Goal: Information Seeking & Learning: Learn about a topic

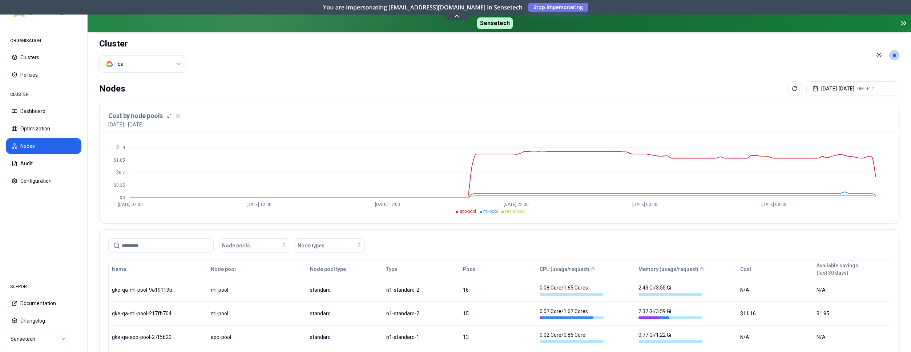
scroll to position [36, 0]
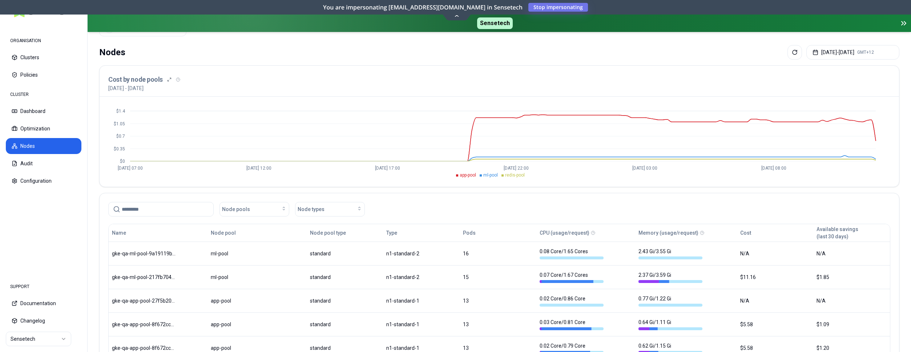
click at [58, 338] on html "ORGANISATION Clusters Policies CLUSTER Dashboard Optimization Nodes Audit Confi…" at bounding box center [455, 176] width 911 height 352
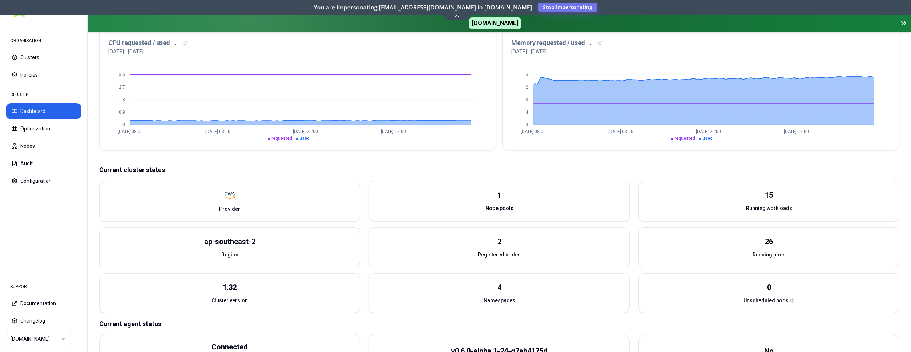
scroll to position [214, 0]
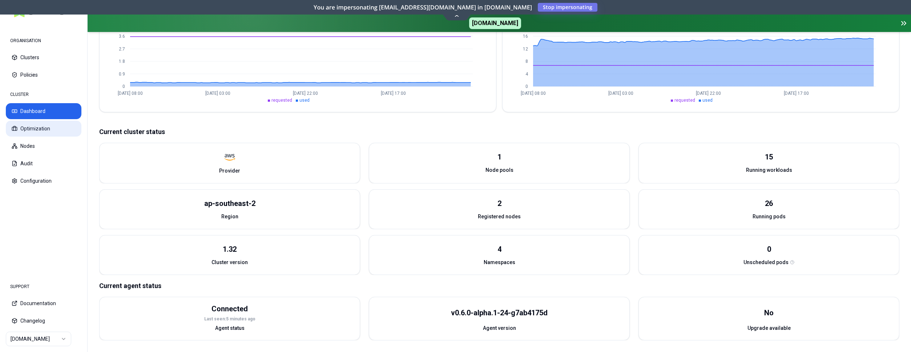
click at [46, 128] on button "Optimization" at bounding box center [44, 129] width 76 height 16
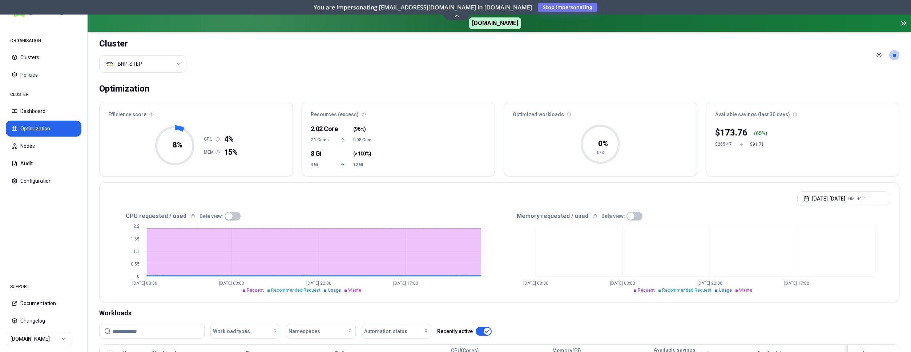
click at [627, 214] on button "button" at bounding box center [635, 216] width 16 height 9
click at [633, 216] on button "button" at bounding box center [635, 216] width 16 height 9
type button "on"
click at [739, 77] on header "Cluster BHP-STEP Toggle theme **" at bounding box center [500, 55] width 824 height 47
click at [169, 64] on html "ORGANISATION Clusters Policies CLUSTER Dashboard Optimization Nodes Audit Confi…" at bounding box center [455, 176] width 911 height 352
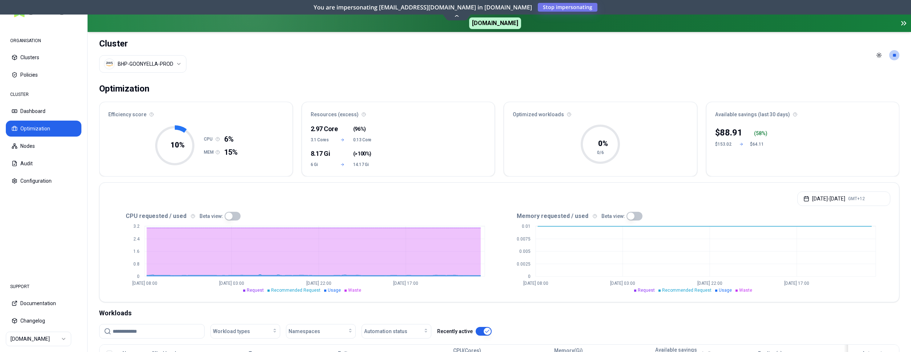
click at [178, 63] on html "ORGANISATION Clusters Policies CLUSTER Dashboard Optimization Nodes Audit Confi…" at bounding box center [455, 176] width 911 height 352
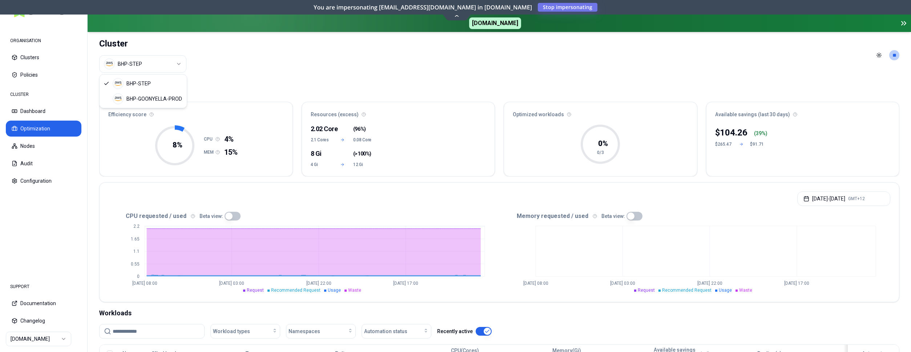
click at [172, 61] on html "ORGANISATION Clusters Policies CLUSTER Dashboard Optimization Nodes Audit Confi…" at bounding box center [455, 176] width 911 height 352
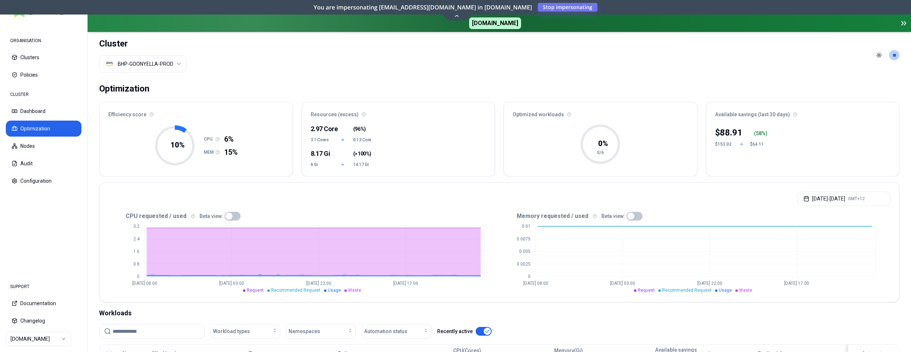
click at [96, 150] on div "Optimization Efficiency score 10 % CPU 6% MEM 15% Resources (excess) 2.97 Core …" at bounding box center [500, 326] width 824 height 495
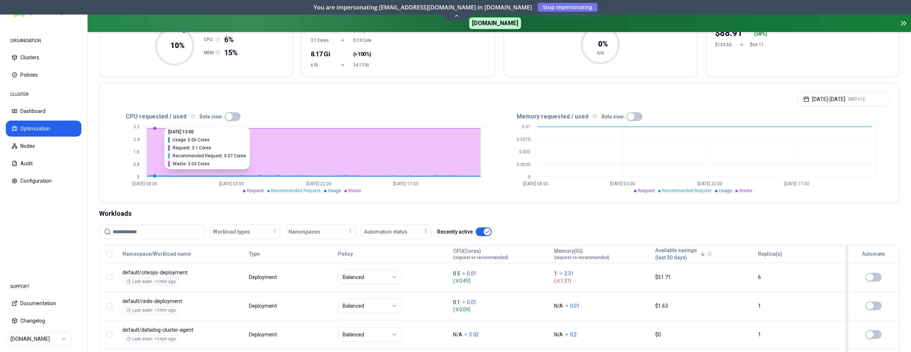
scroll to position [148, 0]
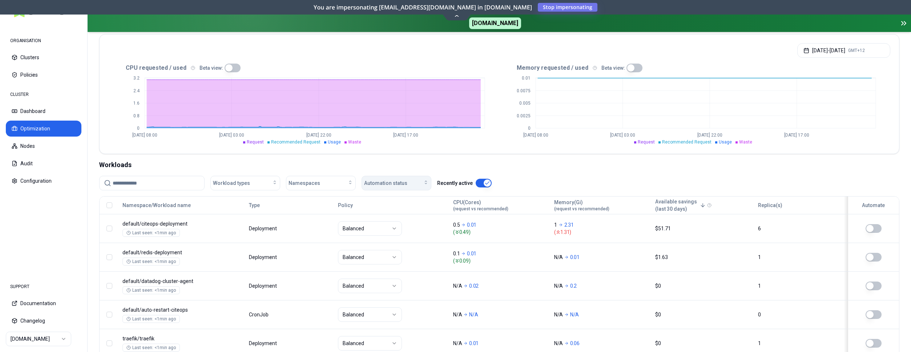
click at [416, 186] on div "Automation status" at bounding box center [396, 183] width 65 height 7
click at [47, 104] on button "Dashboard" at bounding box center [44, 111] width 76 height 16
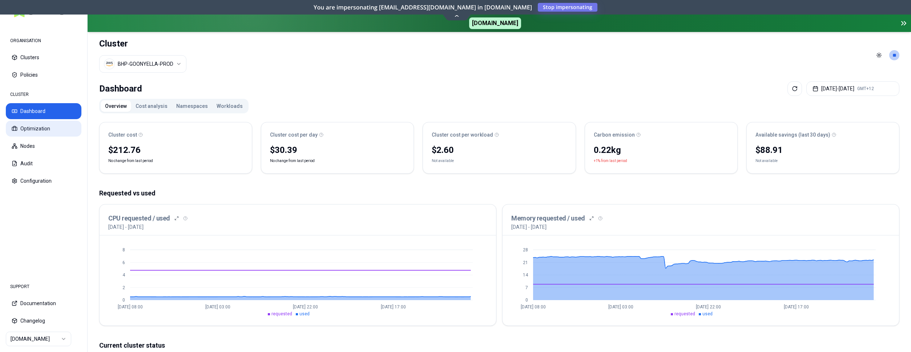
click at [48, 125] on button "Optimization" at bounding box center [44, 129] width 76 height 16
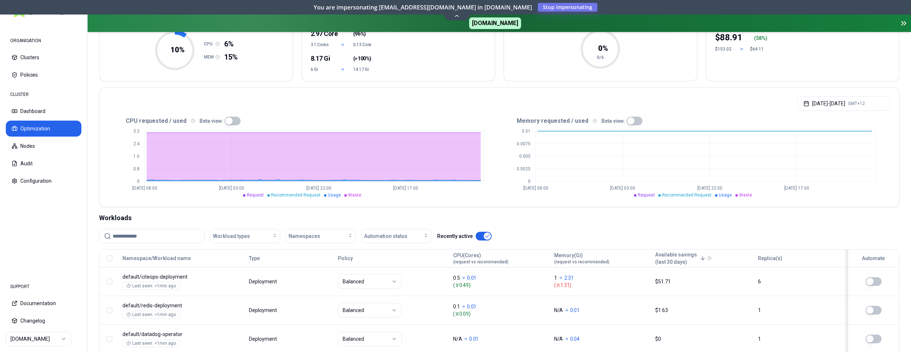
scroll to position [111, 0]
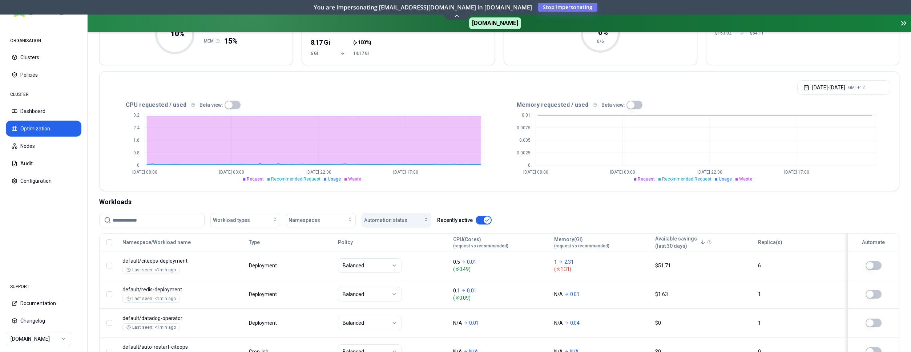
click at [409, 222] on div "Automation status" at bounding box center [396, 220] width 65 height 7
click at [389, 237] on div "on" at bounding box center [397, 237] width 69 height 12
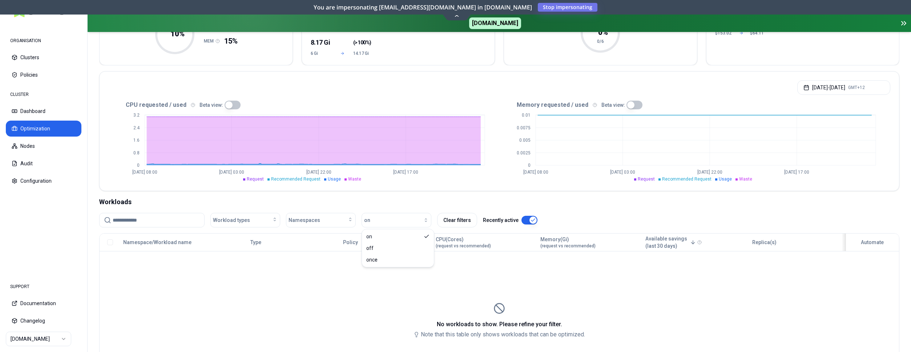
click at [361, 183] on div "CPU requested / used Beta view: 0 0.8 1.6 2.4 3.2 Aug 8 08:00 Aug 10 03:00 Aug …" at bounding box center [500, 145] width 800 height 92
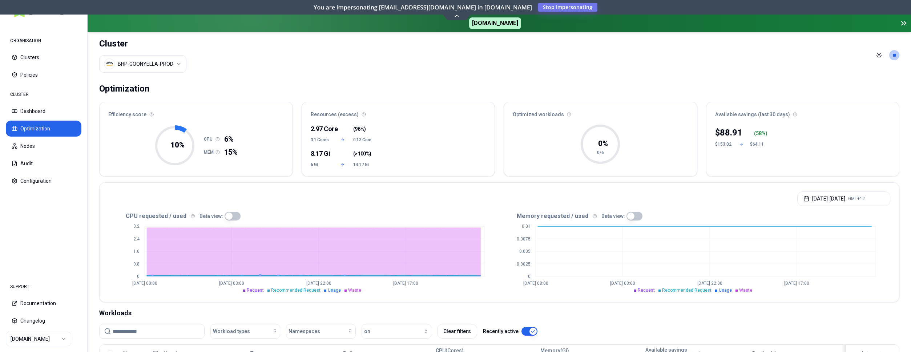
click at [137, 60] on html "ORGANISATION Clusters Policies CLUSTER Dashboard Optimization Nodes Audit Confi…" at bounding box center [455, 176] width 911 height 352
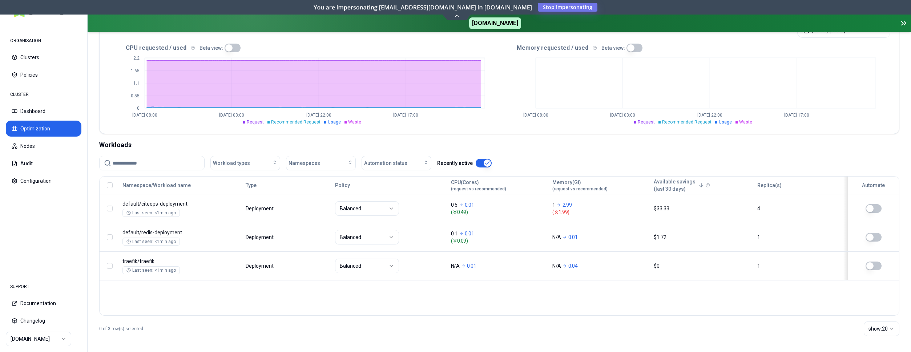
scroll to position [170, 0]
click at [409, 159] on div "Automation status" at bounding box center [396, 161] width 65 height 7
click at [502, 145] on div "Workloads" at bounding box center [499, 143] width 800 height 10
click at [29, 339] on html "ORGANISATION Clusters Policies CLUSTER Dashboard Optimization Nodes Audit Confi…" at bounding box center [455, 176] width 911 height 352
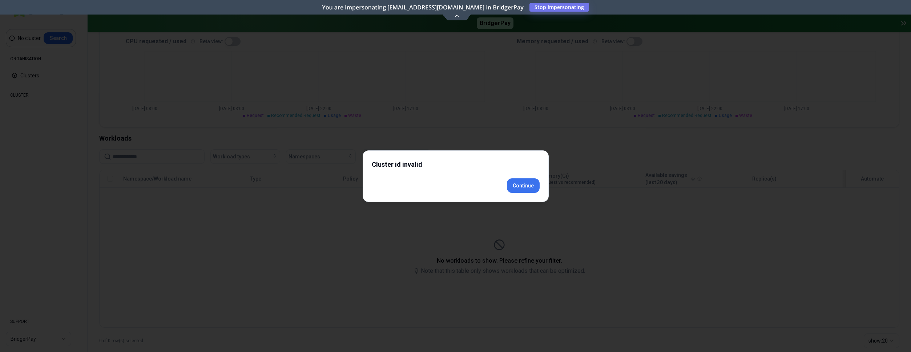
click at [530, 189] on button "Continue" at bounding box center [523, 185] width 33 height 15
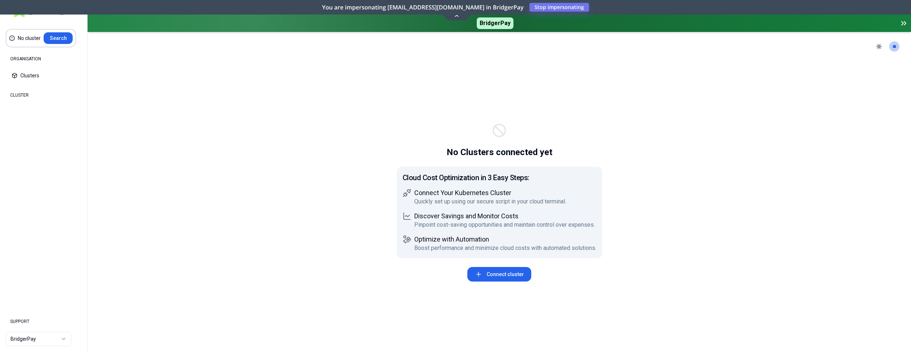
click at [55, 341] on html "No cluster Search ORGANISATION Clusters Policies CLUSTER Dashboard Optimization…" at bounding box center [455, 176] width 911 height 352
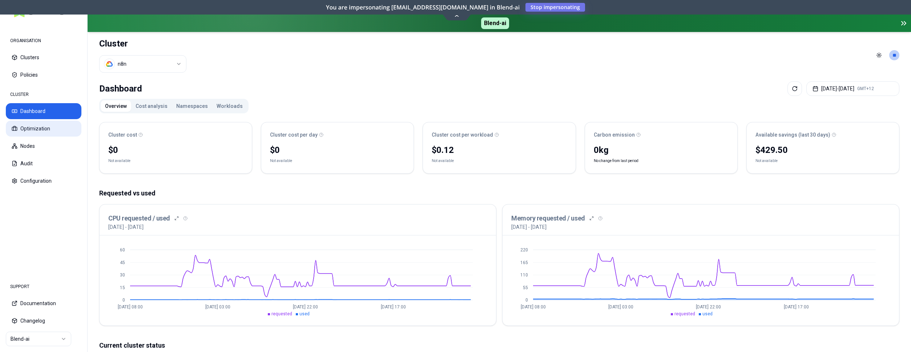
click at [45, 128] on button "Optimization" at bounding box center [44, 129] width 76 height 16
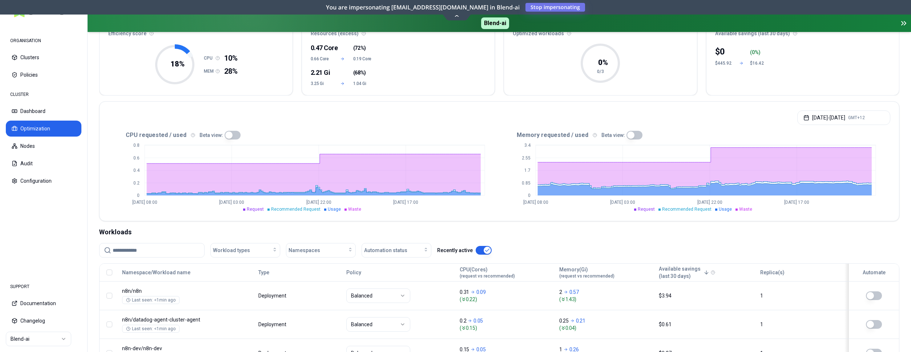
scroll to position [111, 0]
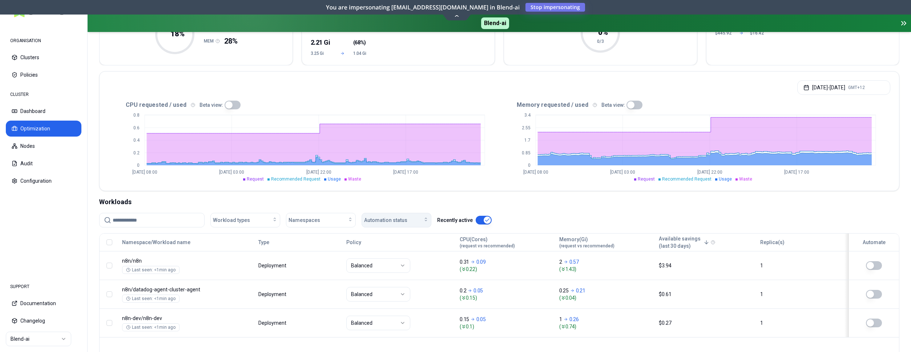
click at [398, 218] on span "Automation status" at bounding box center [385, 220] width 43 height 7
click at [392, 238] on div "on" at bounding box center [397, 237] width 69 height 12
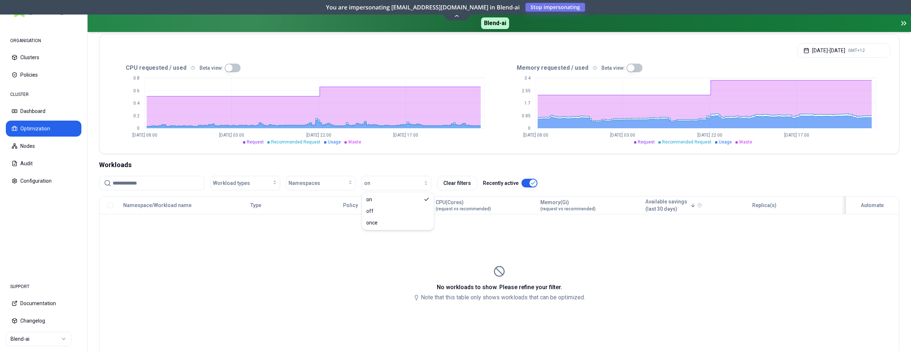
scroll to position [148, 0]
click at [35, 343] on html "ORGANISATION Clusters Policies CLUSTER Dashboard Optimization Nodes Audit Confi…" at bounding box center [455, 176] width 911 height 352
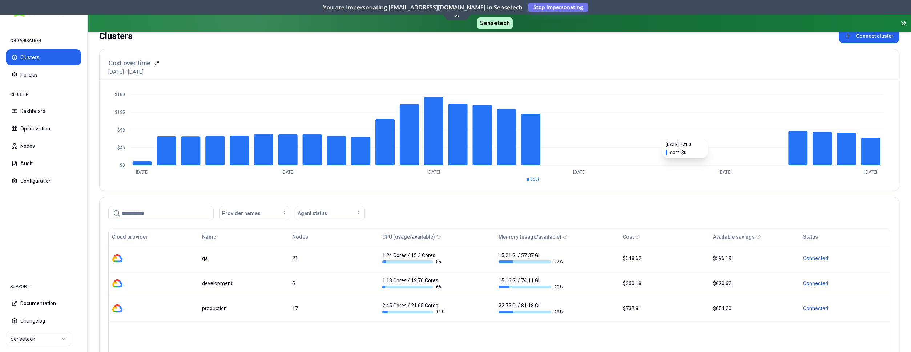
scroll to position [97, 0]
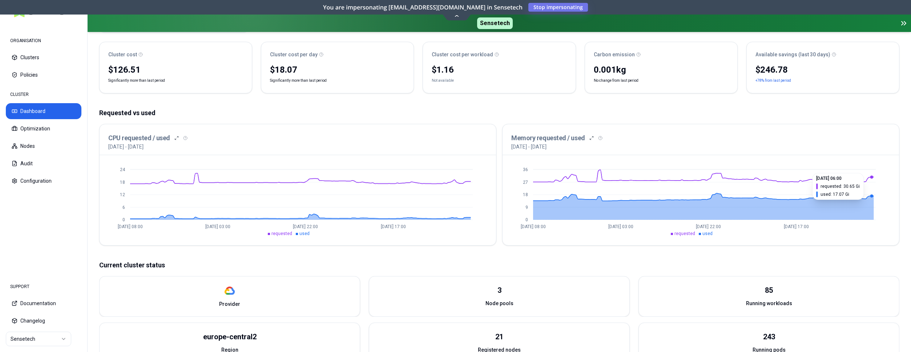
scroll to position [148, 0]
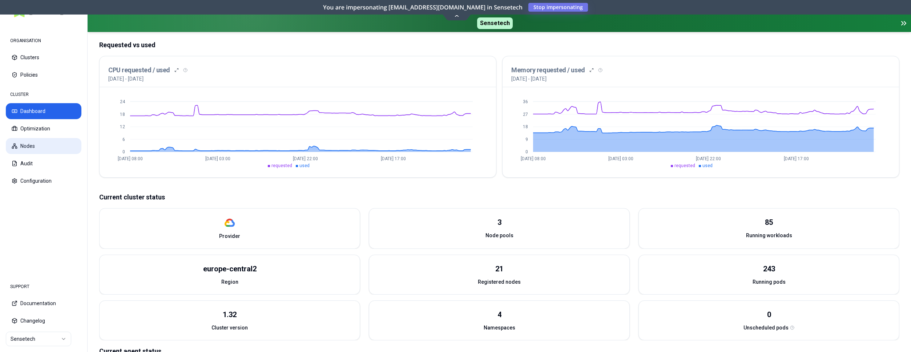
click at [57, 145] on button "Nodes" at bounding box center [44, 146] width 76 height 16
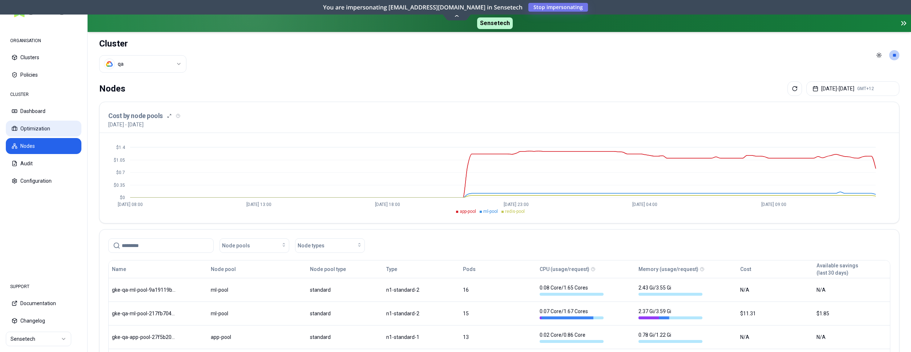
click at [41, 131] on button "Optimization" at bounding box center [44, 129] width 76 height 16
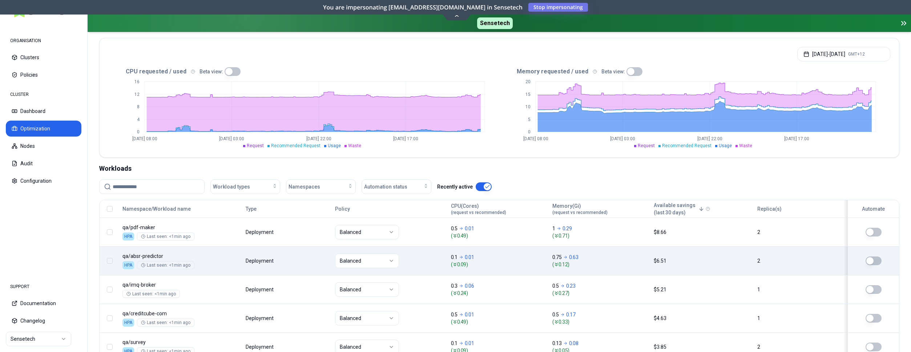
scroll to position [222, 0]
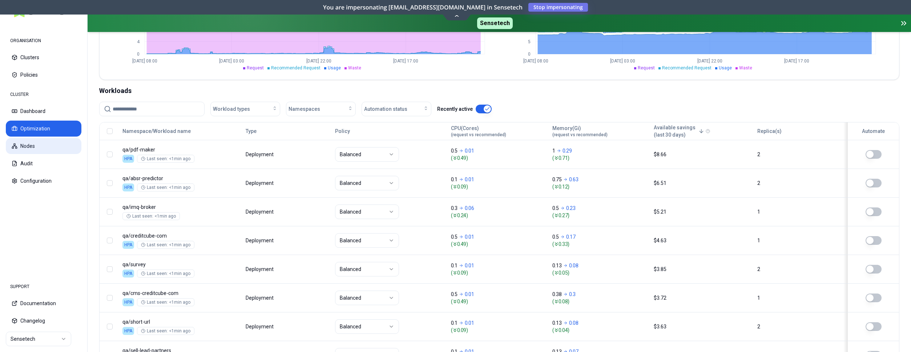
click at [40, 144] on button "Nodes" at bounding box center [44, 146] width 76 height 16
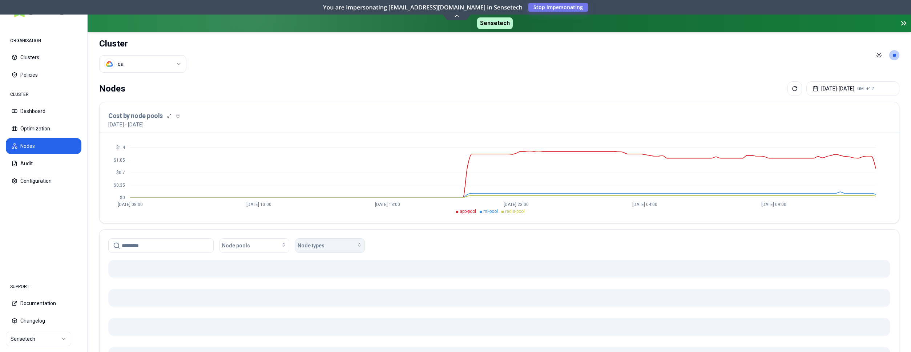
click at [338, 246] on div "Node types" at bounding box center [330, 245] width 65 height 7
click at [334, 263] on div "n1-standard-1" at bounding box center [331, 262] width 69 height 12
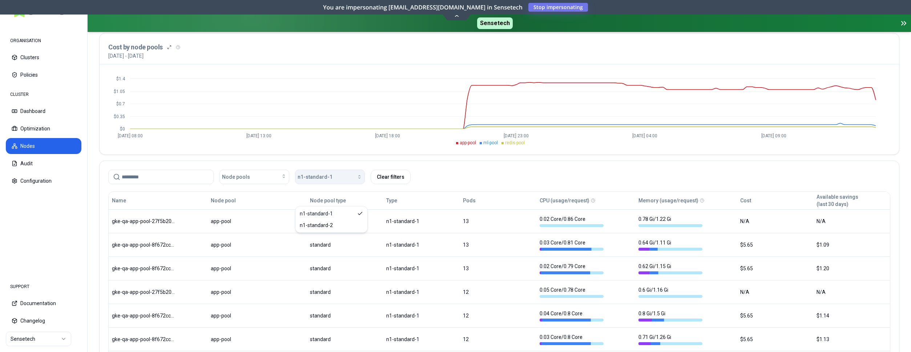
scroll to position [74, 0]
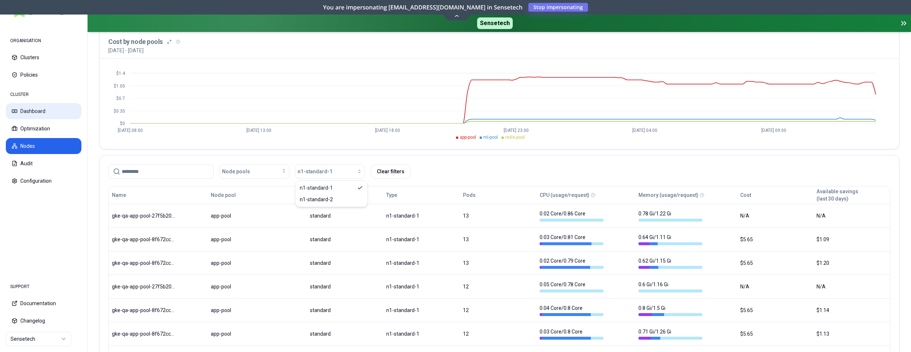
click at [23, 114] on button "Dashboard" at bounding box center [44, 111] width 76 height 16
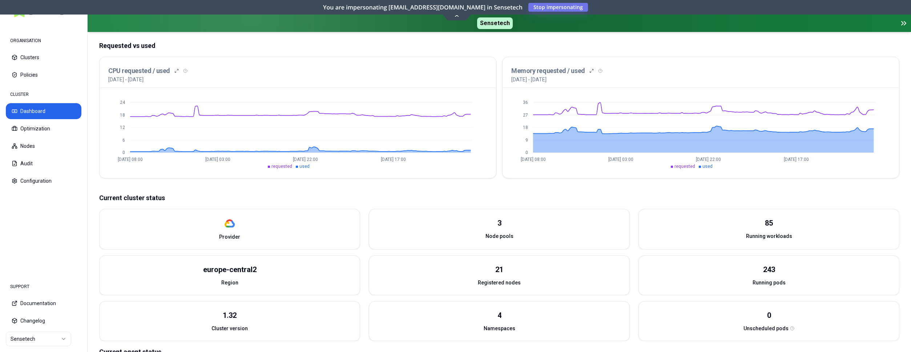
scroll to position [148, 0]
click at [49, 139] on button "Nodes" at bounding box center [44, 146] width 76 height 16
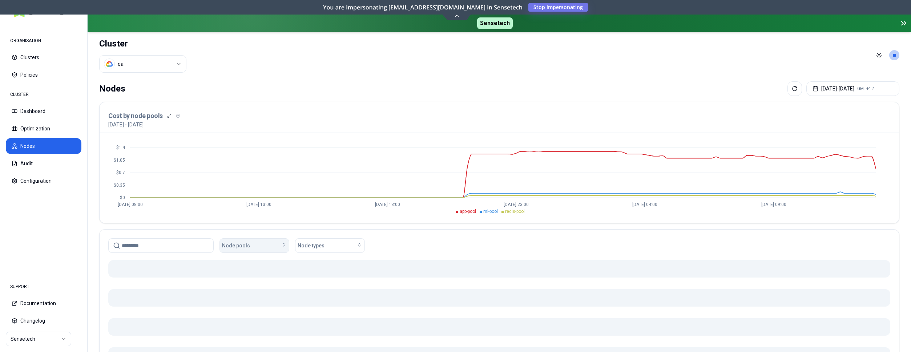
click at [270, 242] on div "Node pools" at bounding box center [254, 245] width 65 height 7
click at [246, 283] on span "redis-pool" at bounding box center [235, 285] width 23 height 7
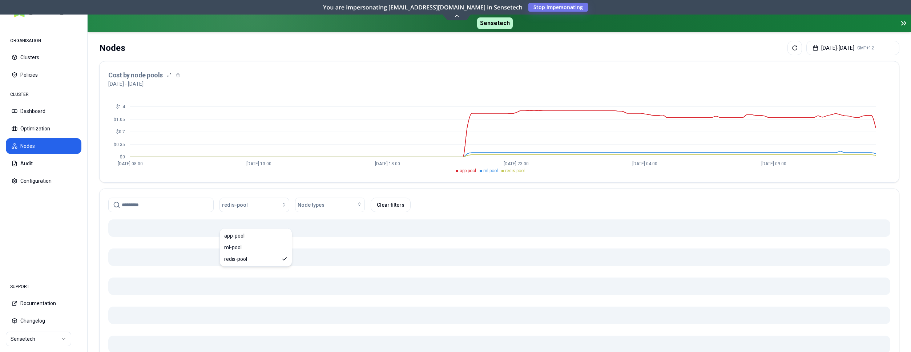
scroll to position [74, 0]
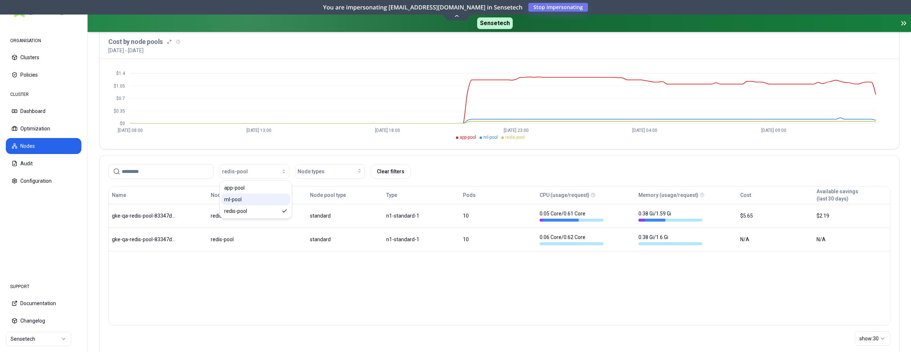
click at [248, 200] on div "ml-pool" at bounding box center [255, 200] width 69 height 12
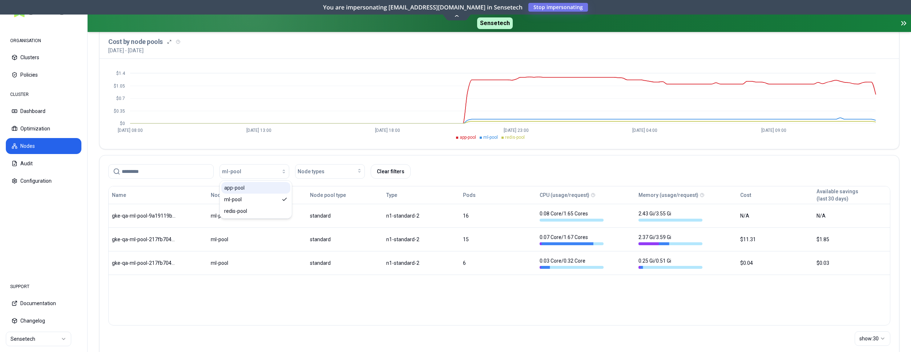
click at [250, 186] on div "app-pool" at bounding box center [255, 188] width 69 height 12
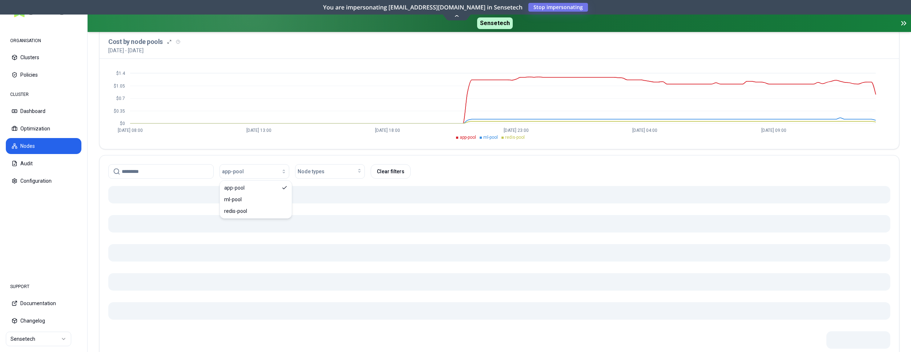
click at [465, 170] on div "app-pool Node types Clear filters" at bounding box center [499, 171] width 782 height 15
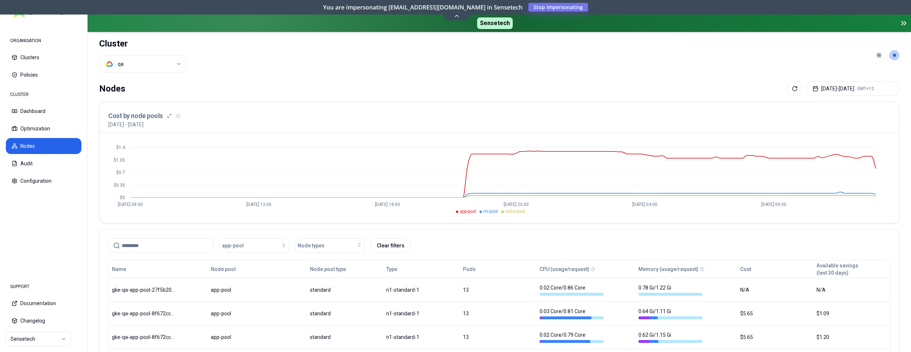
click at [30, 142] on button "Nodes" at bounding box center [44, 146] width 76 height 16
click at [41, 114] on button "Dashboard" at bounding box center [44, 111] width 76 height 16
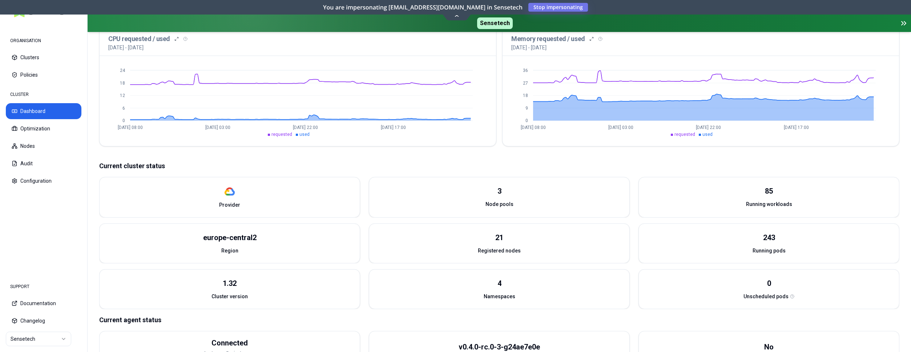
scroll to position [180, 0]
drag, startPoint x: 481, startPoint y: 231, endPoint x: 527, endPoint y: 237, distance: 46.2
click at [527, 237] on div "21" at bounding box center [499, 233] width 260 height 19
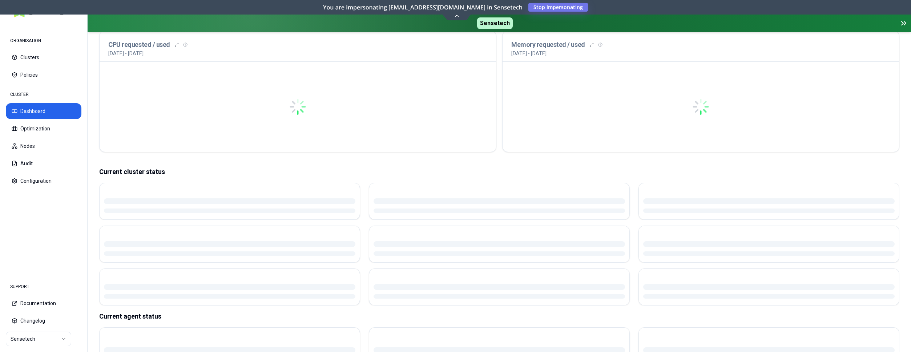
scroll to position [185, 0]
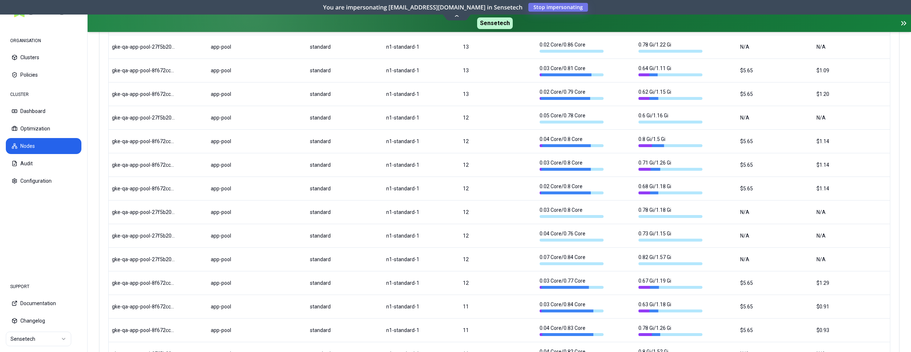
scroll to position [185, 0]
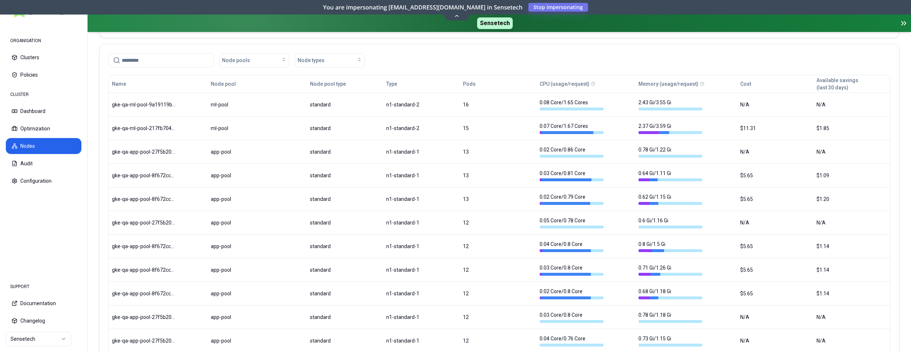
click at [55, 145] on button "Nodes" at bounding box center [44, 146] width 76 height 16
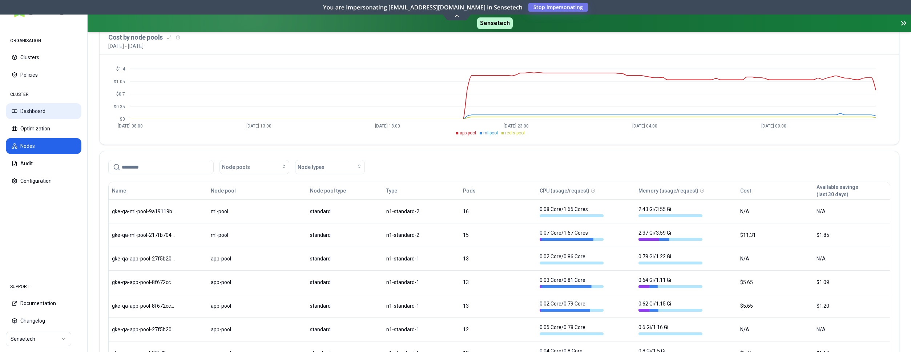
click at [34, 112] on button "Dashboard" at bounding box center [44, 111] width 76 height 16
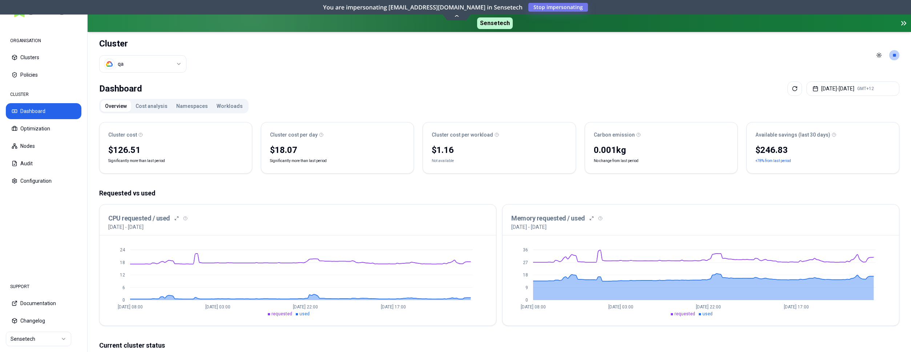
click at [152, 67] on html "ORGANISATION Clusters Policies CLUSTER Dashboard Optimization Nodes Audit Confi…" at bounding box center [455, 176] width 911 height 352
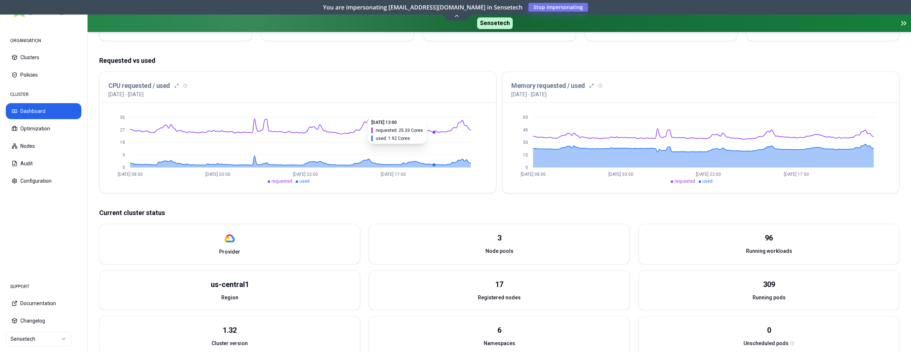
scroll to position [148, 0]
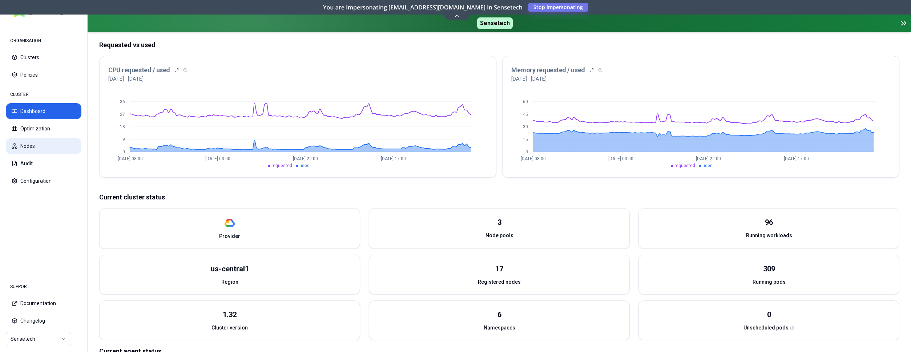
click at [50, 145] on button "Nodes" at bounding box center [44, 146] width 76 height 16
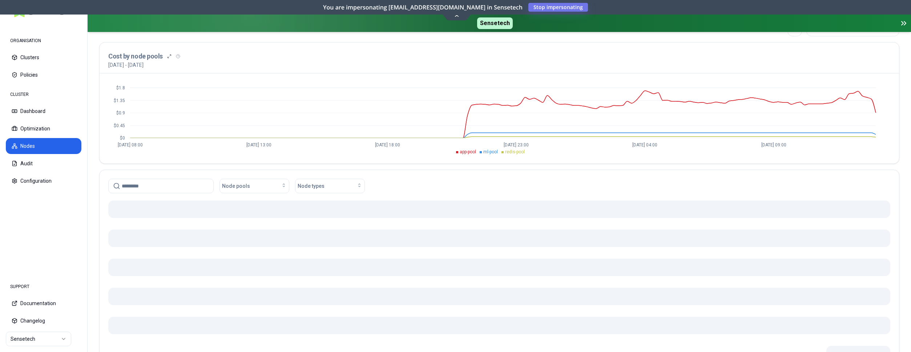
scroll to position [74, 0]
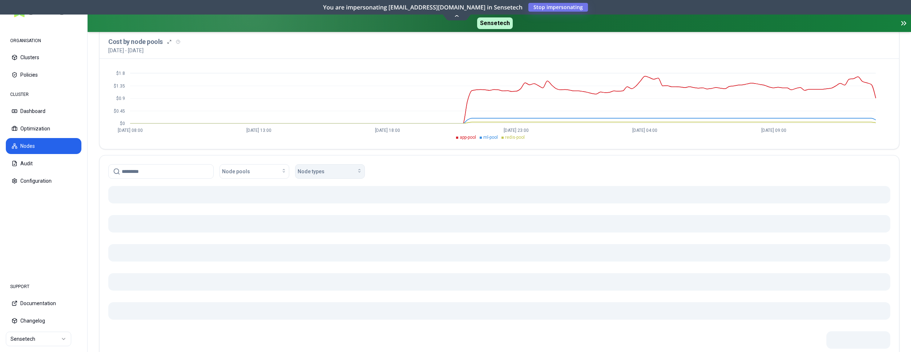
click at [358, 172] on icon "button" at bounding box center [360, 171] width 6 height 6
click at [402, 161] on div "Node pools Node types" at bounding box center [500, 170] width 800 height 29
click at [362, 173] on icon "button" at bounding box center [360, 171] width 6 height 6
click at [332, 200] on div "n1-standard-2" at bounding box center [331, 200] width 69 height 12
click at [441, 163] on div "Node pools n1-standard-2 Clear filters" at bounding box center [500, 170] width 800 height 29
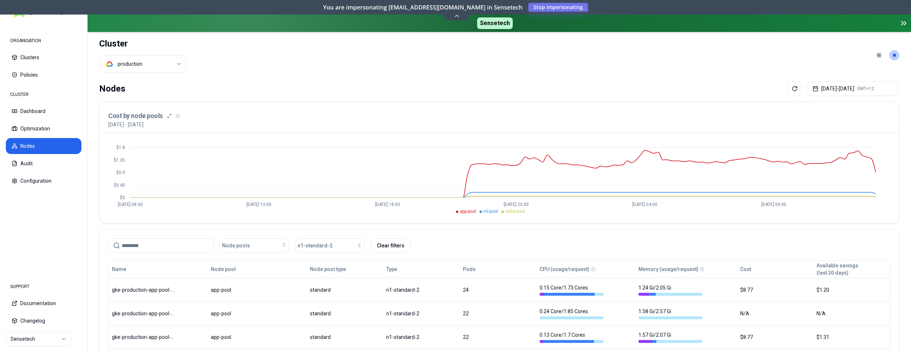
click at [144, 64] on html "ORGANISATION Clusters Policies CLUSTER Dashboard Optimization Nodes Audit Confi…" at bounding box center [455, 176] width 911 height 352
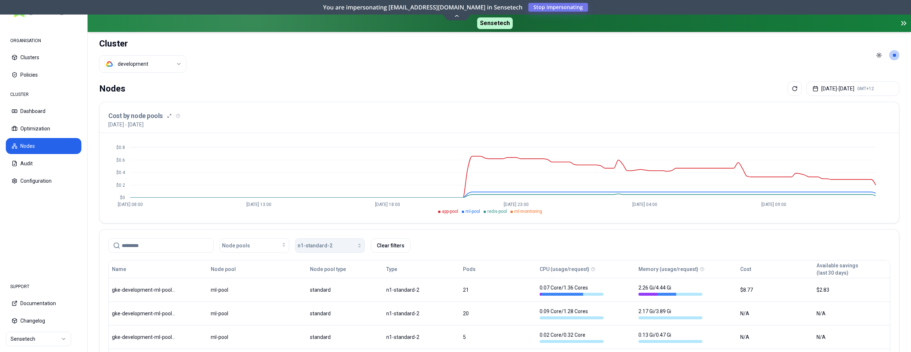
click at [319, 242] on span "n1-standard-2" at bounding box center [315, 245] width 35 height 7
click at [326, 290] on div "n1-standard-8" at bounding box center [331, 285] width 69 height 12
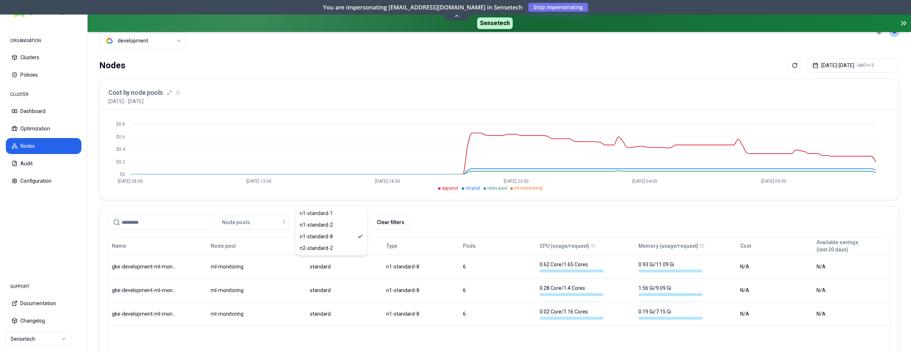
scroll to position [94, 0]
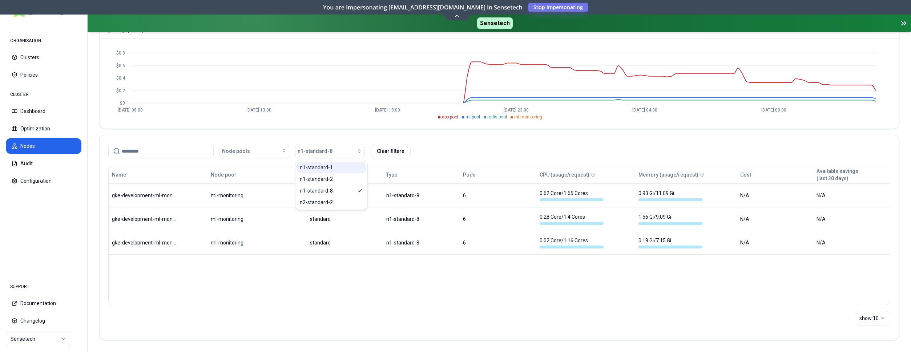
click at [342, 171] on div "n1-standard-1" at bounding box center [331, 168] width 69 height 12
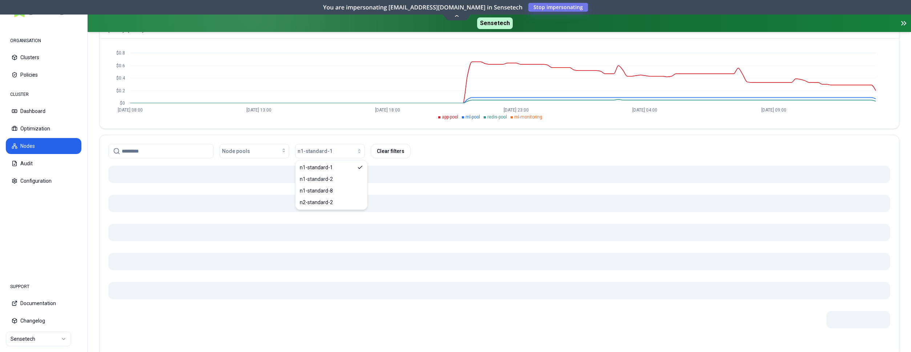
click at [288, 138] on div "Node pools n1-standard-1 Clear filters" at bounding box center [500, 149] width 800 height 29
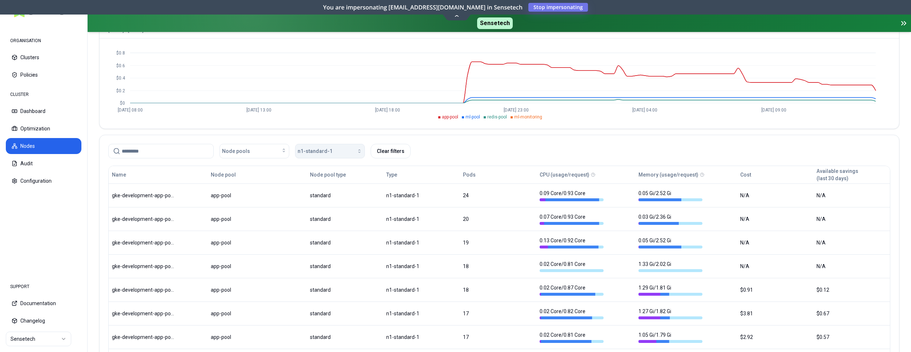
click at [345, 147] on button "n1-standard-1" at bounding box center [330, 151] width 70 height 15
click at [358, 169] on icon "Suggestions" at bounding box center [360, 168] width 6 height 6
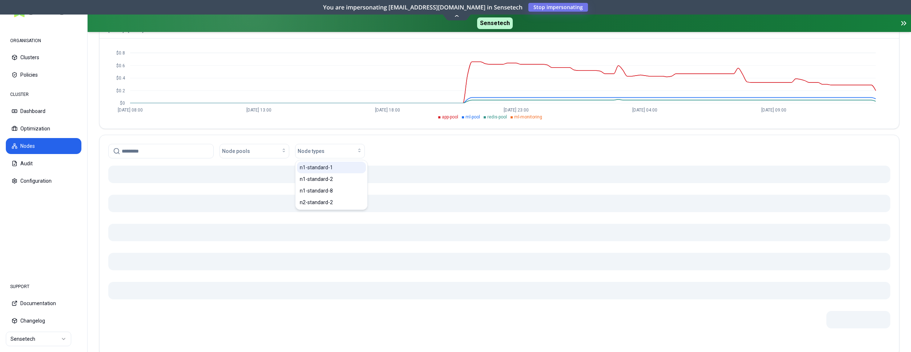
click at [380, 151] on div "Node pools Node types" at bounding box center [499, 151] width 782 height 15
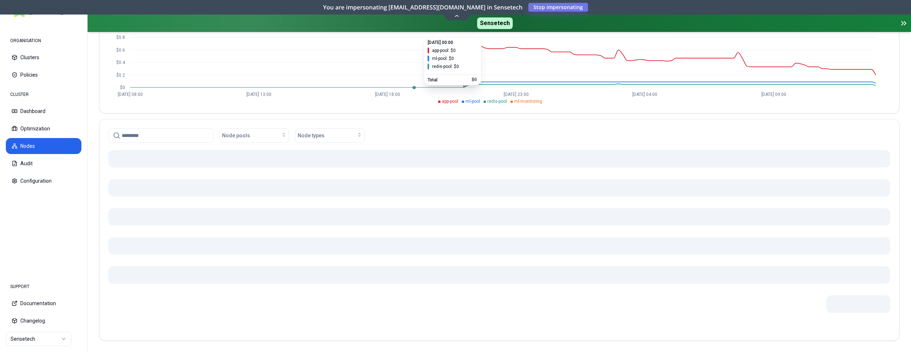
scroll to position [110, 0]
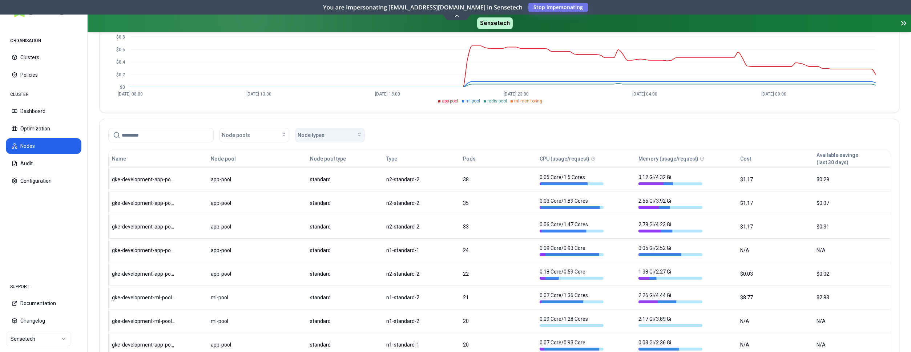
click at [359, 134] on icon "button" at bounding box center [360, 135] width 6 height 6
click at [329, 190] on div "n2-standard-2" at bounding box center [331, 187] width 69 height 12
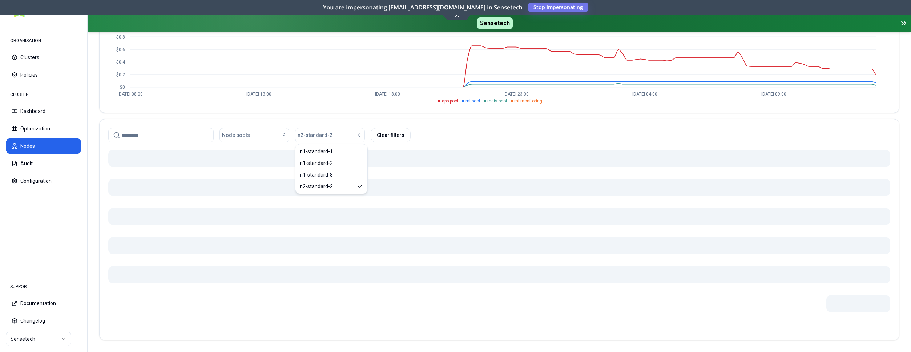
scroll to position [94, 0]
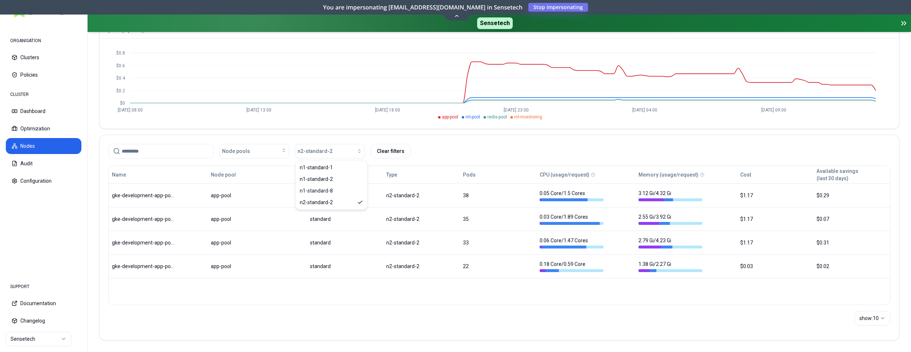
click at [439, 146] on div "Node pools n2-standard-2 Clear filters" at bounding box center [499, 151] width 782 height 15
click at [39, 110] on button "Dashboard" at bounding box center [44, 111] width 76 height 16
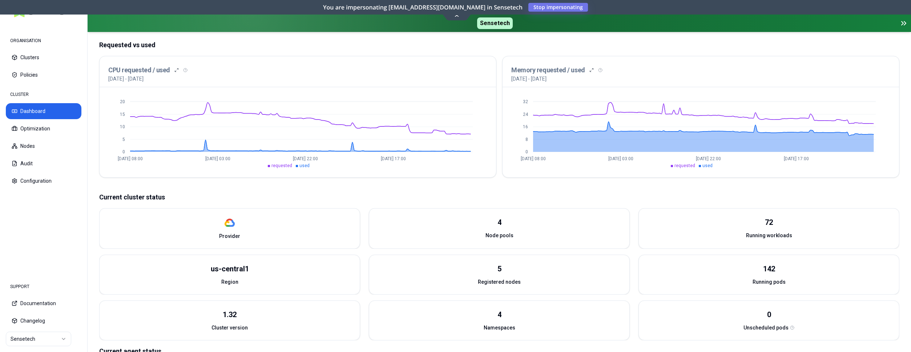
scroll to position [148, 0]
click at [56, 339] on html "ORGANISATION Clusters Policies CLUSTER Dashboard Optimization Nodes Audit Confi…" at bounding box center [455, 176] width 911 height 352
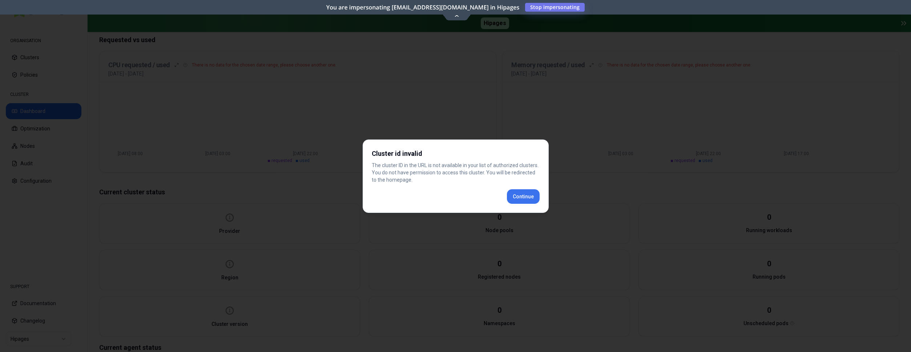
click at [525, 196] on div "Cluster id invalid The cluster ID in the URL is not available in your list of a…" at bounding box center [456, 176] width 186 height 73
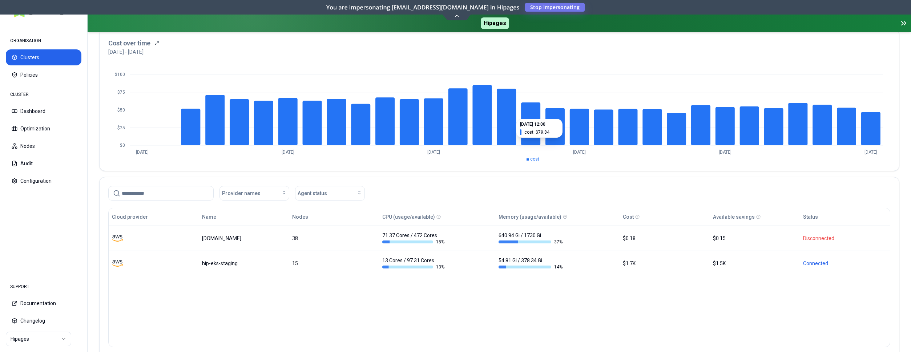
scroll to position [74, 0]
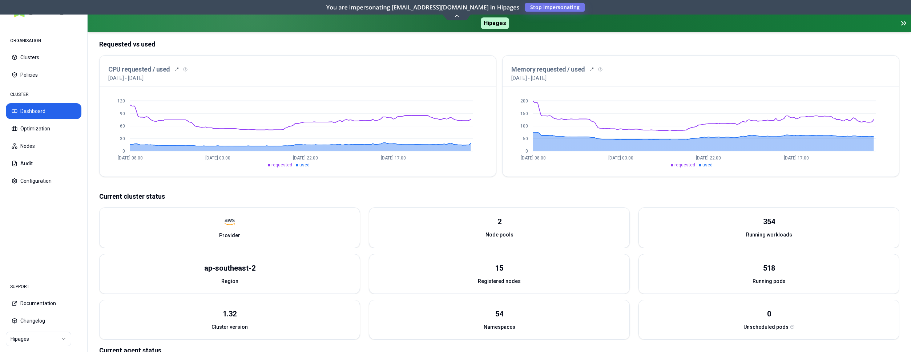
scroll to position [177, 0]
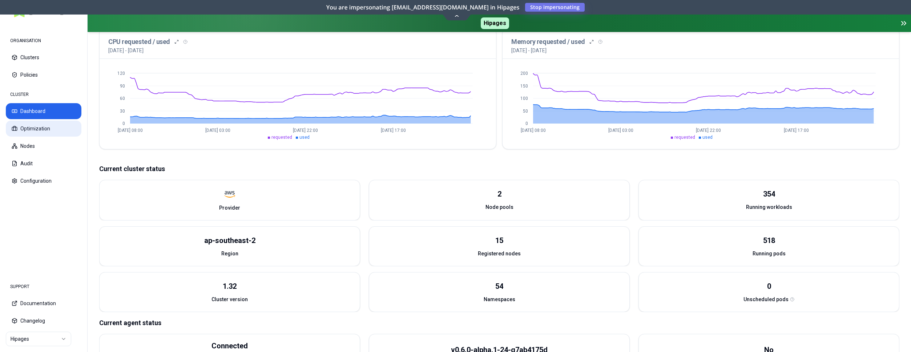
click at [35, 130] on button "Optimization" at bounding box center [44, 129] width 76 height 16
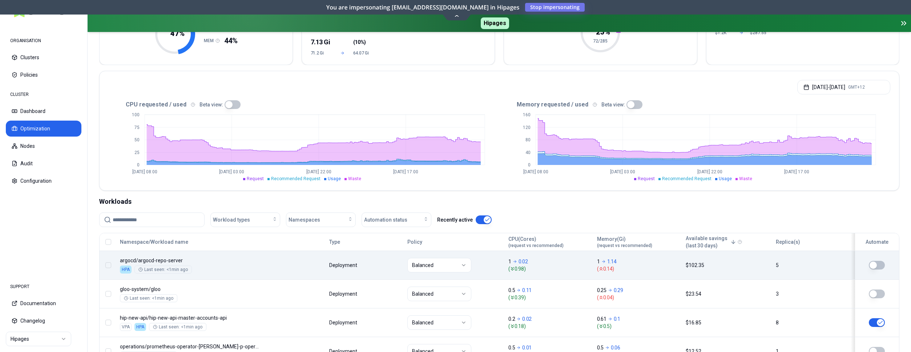
scroll to position [111, 0]
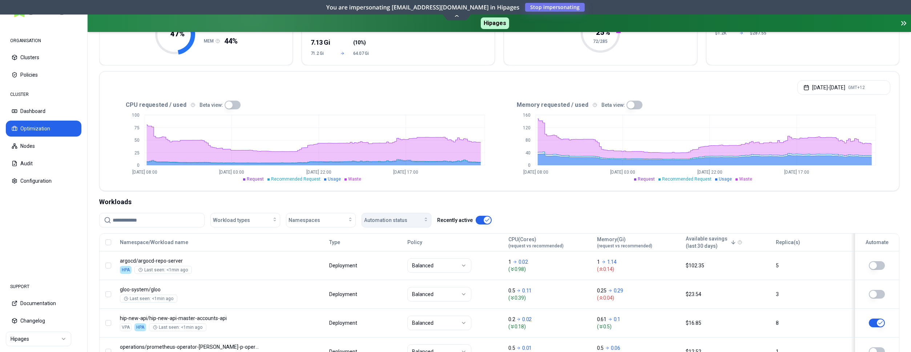
click at [404, 226] on button "Automation status" at bounding box center [397, 220] width 70 height 15
click at [401, 244] on div "off" at bounding box center [397, 248] width 69 height 12
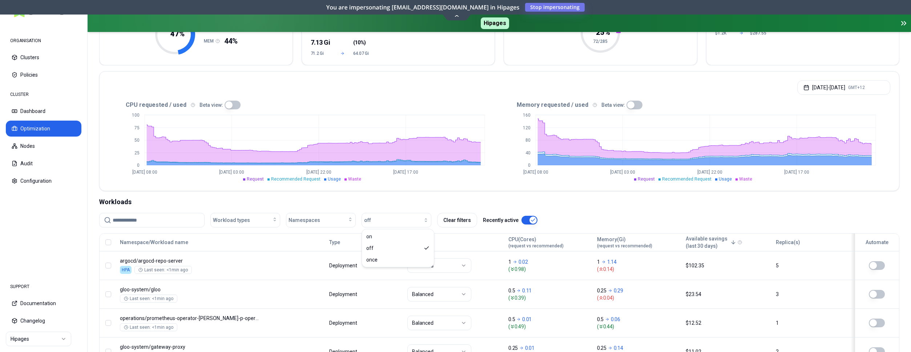
click at [630, 202] on div "Workloads" at bounding box center [499, 202] width 800 height 10
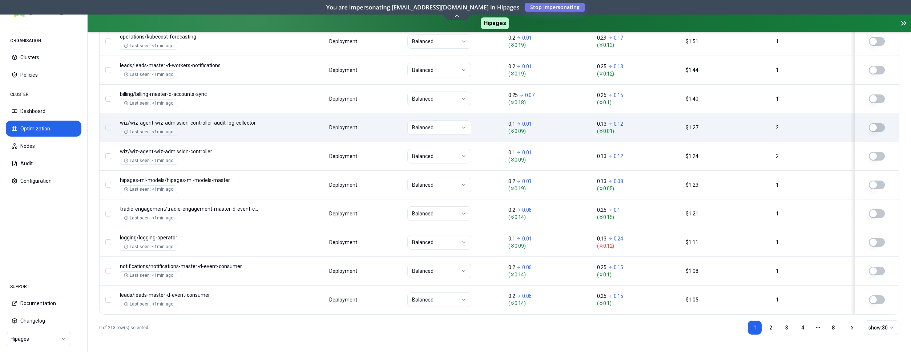
scroll to position [910, 0]
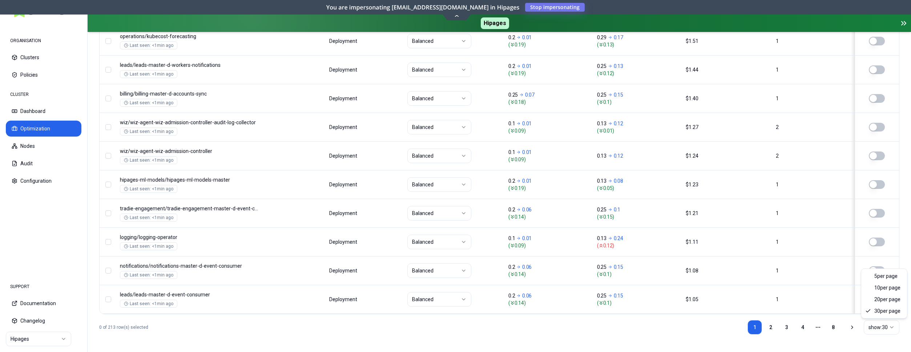
click at [878, 331] on html "ORGANISATION Clusters Policies CLUSTER Dashboard Optimization Nodes Audit Confi…" at bounding box center [455, 176] width 911 height 352
click at [769, 326] on html "ORGANISATION Clusters Policies CLUSTER Dashboard Optimization Nodes Audit Confi…" at bounding box center [455, 176] width 911 height 352
click at [772, 330] on link "2" at bounding box center [771, 327] width 15 height 15
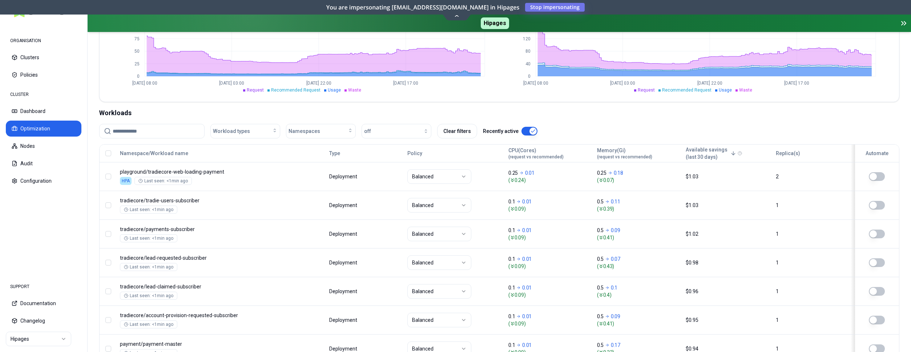
scroll to position [186, 0]
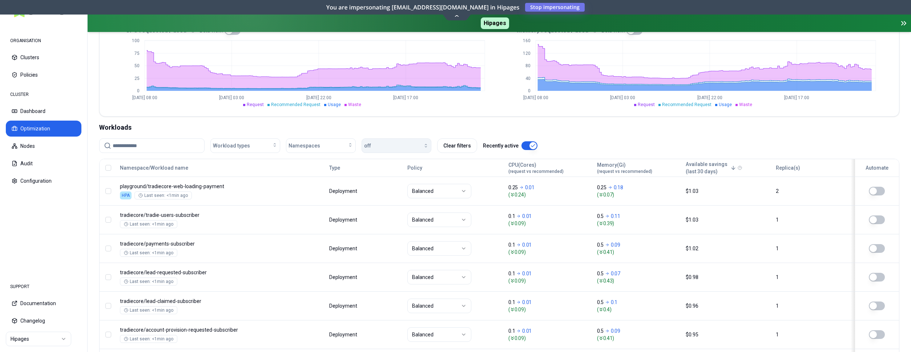
click at [405, 150] on button "off" at bounding box center [397, 145] width 70 height 15
click at [400, 175] on div "off" at bounding box center [397, 174] width 69 height 12
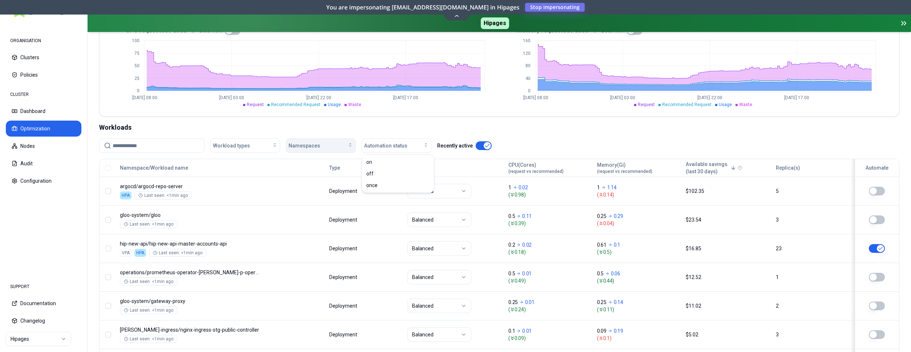
click at [338, 149] on button "Namespaces" at bounding box center [321, 145] width 70 height 15
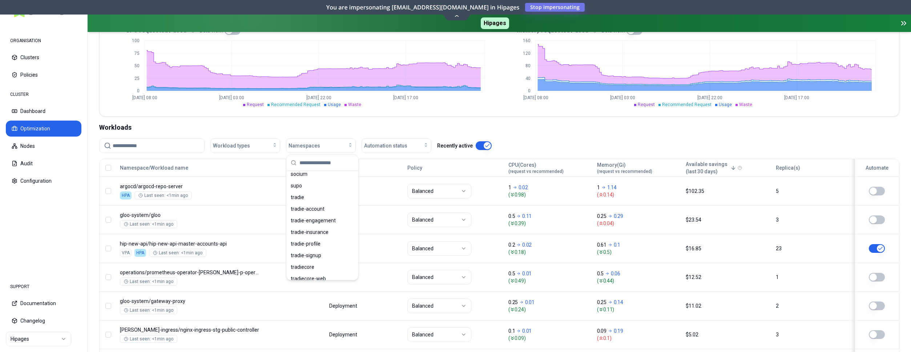
scroll to position [482, 0]
click at [329, 264] on div "tradiecore" at bounding box center [322, 267] width 69 height 12
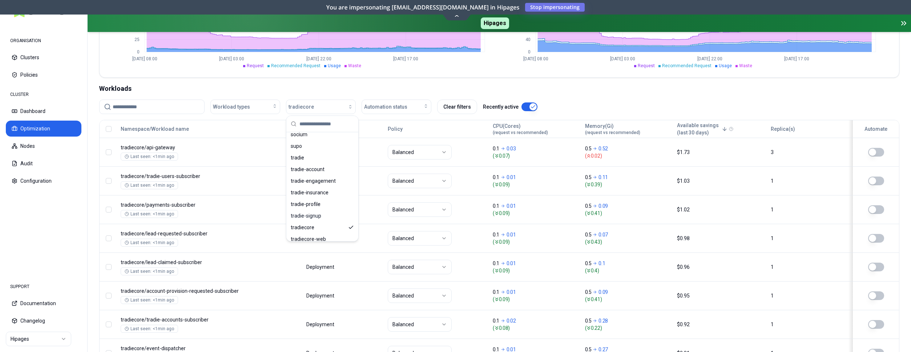
scroll to position [482, 0]
click at [262, 86] on div "Workloads" at bounding box center [499, 89] width 800 height 10
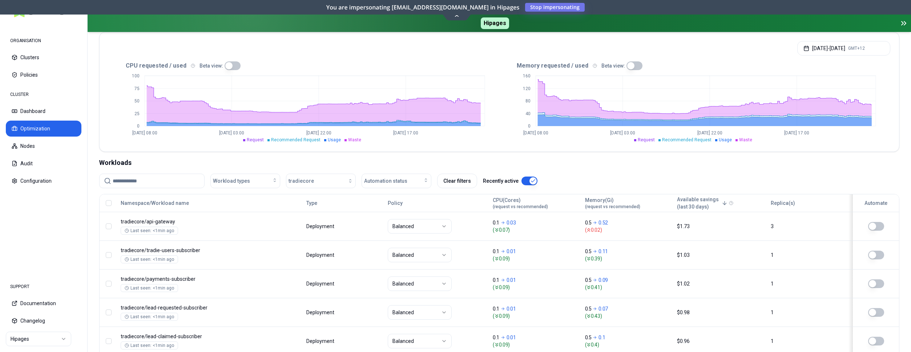
scroll to position [0, 0]
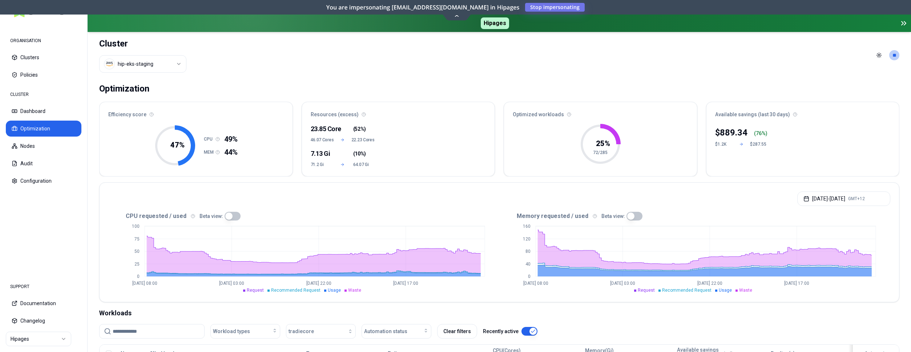
click at [175, 68] on html "ORGANISATION Clusters Policies CLUSTER Dashboard Optimization Nodes Audit Confi…" at bounding box center [455, 176] width 911 height 352
click at [226, 85] on html "ORGANISATION Clusters Policies CLUSTER Dashboard Optimization Nodes Audit Confi…" at bounding box center [455, 176] width 911 height 352
click at [47, 105] on button "Dashboard" at bounding box center [44, 111] width 76 height 16
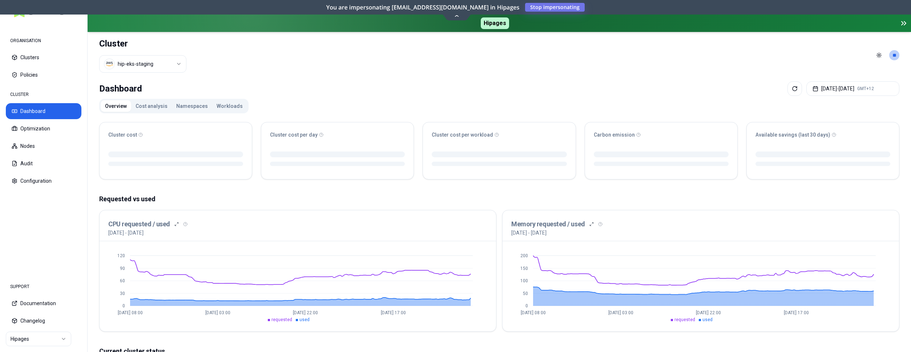
click at [144, 69] on html "ORGANISATION Clusters Policies CLUSTER Dashboard Optimization Nodes Audit Confi…" at bounding box center [455, 176] width 911 height 352
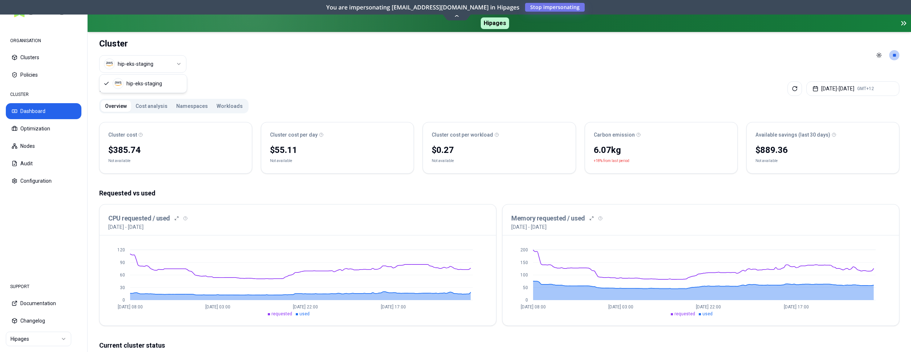
click at [213, 60] on html "ORGANISATION Clusters Policies CLUSTER Dashboard Optimization Nodes Audit Confi…" at bounding box center [455, 176] width 911 height 352
click at [173, 64] on html "ORGANISATION Clusters Policies CLUSTER Dashboard Optimization Nodes Audit Confi…" at bounding box center [455, 176] width 911 height 352
click at [157, 65] on html "ORGANISATION Clusters Policies CLUSTER Dashboard Optimization Nodes Audit Confi…" at bounding box center [455, 176] width 911 height 352
click at [39, 56] on button "Clusters" at bounding box center [44, 57] width 76 height 16
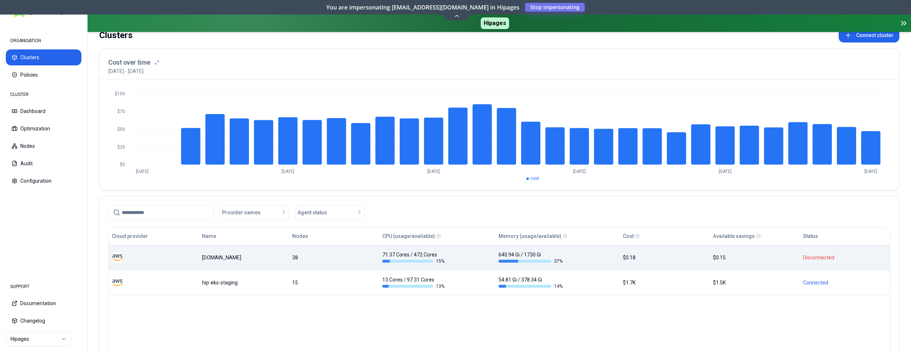
scroll to position [37, 0]
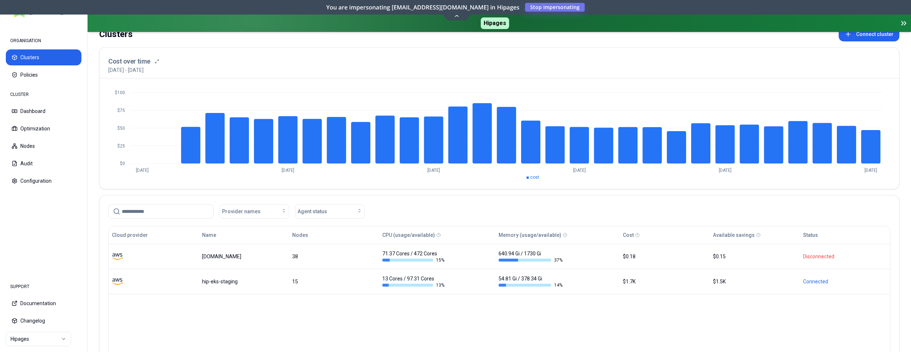
click at [61, 337] on html "ORGANISATION Clusters Policies CLUSTER Dashboard Optimization Nodes Audit Confi…" at bounding box center [455, 176] width 911 height 352
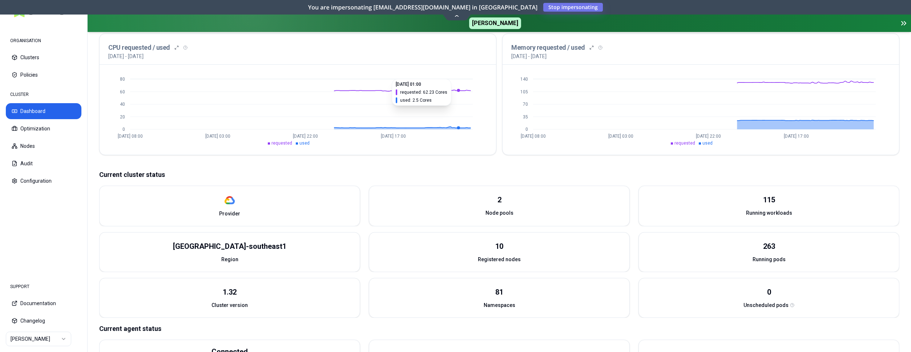
scroll to position [185, 0]
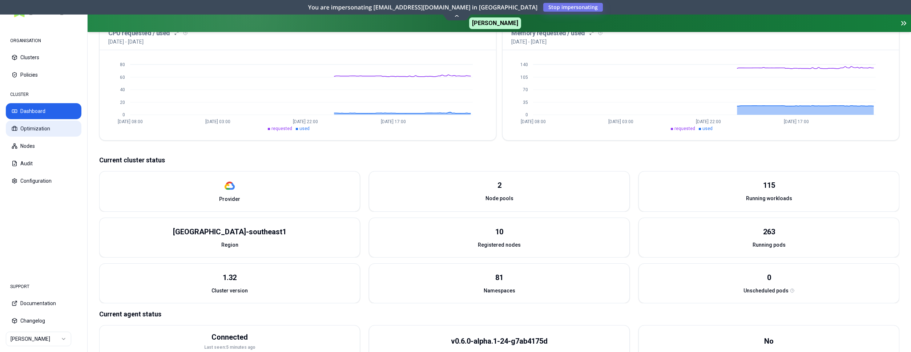
click at [41, 127] on button "Optimization" at bounding box center [44, 129] width 76 height 16
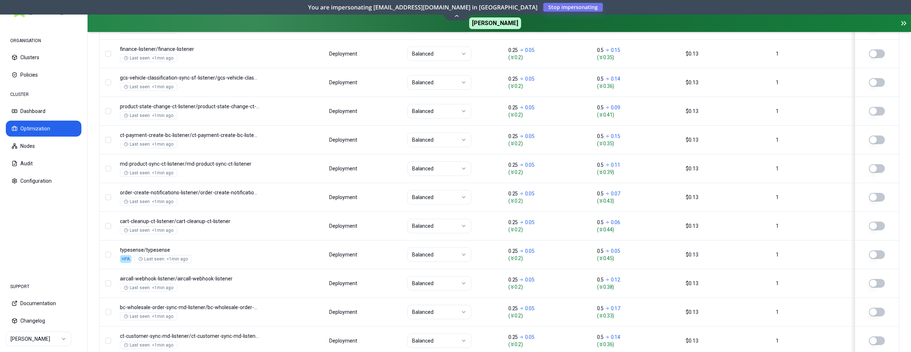
scroll to position [910, 0]
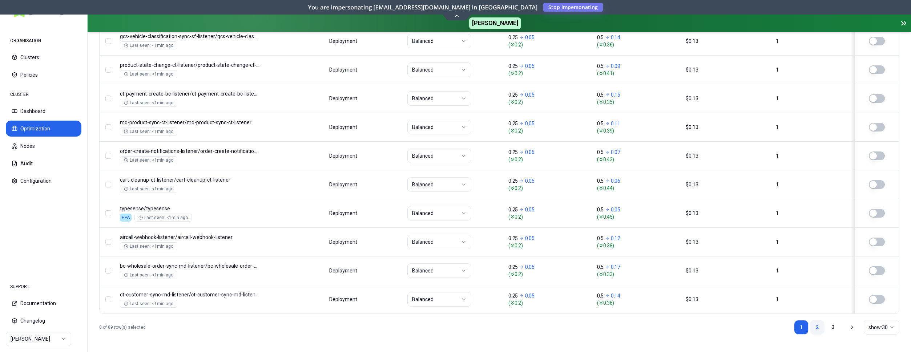
click at [817, 326] on link "2" at bounding box center [817, 327] width 15 height 15
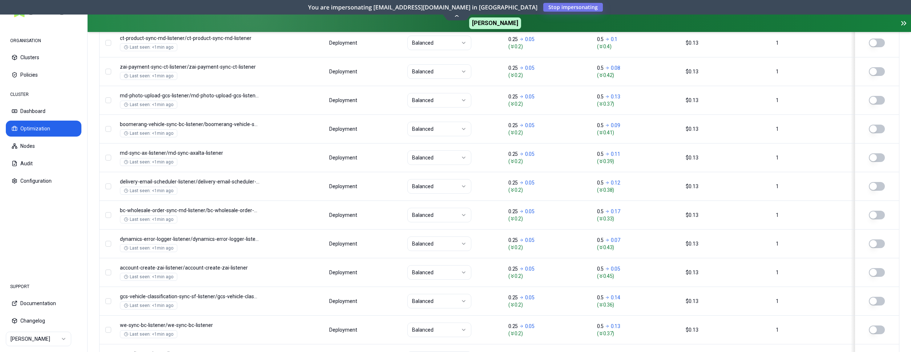
scroll to position [334, 0]
